Goal: Answer question/provide support

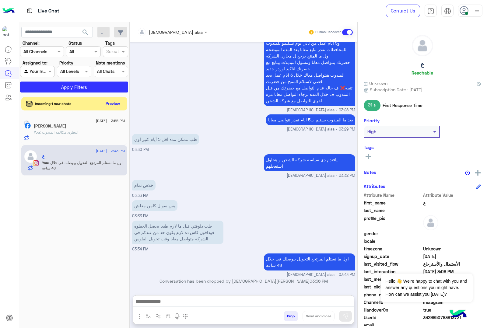
scroll to position [995, 0]
click at [110, 101] on button "Preview" at bounding box center [113, 103] width 19 height 8
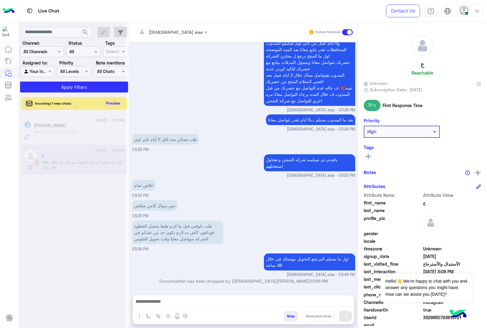
scroll to position [967, 0]
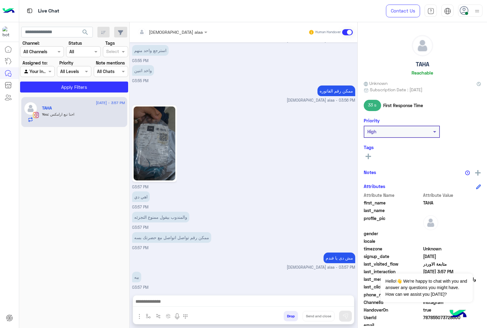
scroll to position [618, 0]
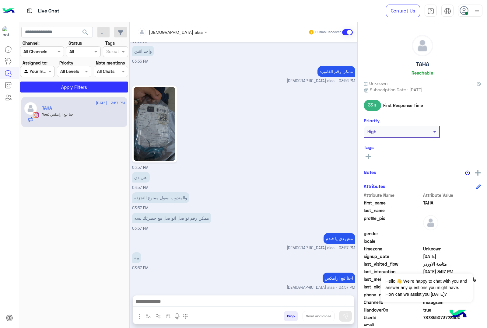
click at [159, 119] on img at bounding box center [154, 124] width 42 height 74
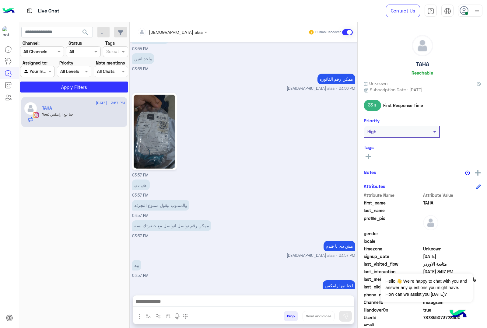
scroll to position [618, 0]
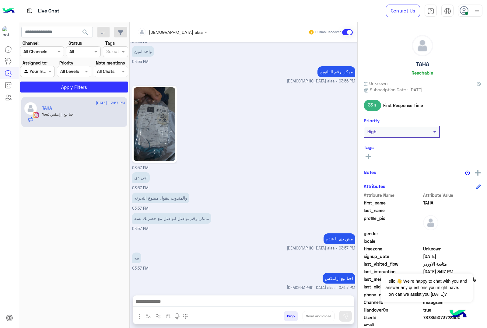
click at [231, 14] on div "Live Chat" at bounding box center [175, 11] width 312 height 22
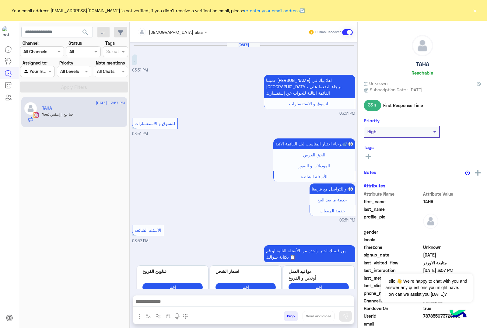
scroll to position [619, 0]
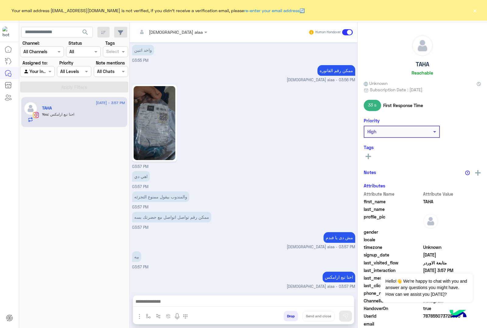
click at [475, 10] on button "×" at bounding box center [474, 10] width 6 height 6
